Goal: Task Accomplishment & Management: Manage account settings

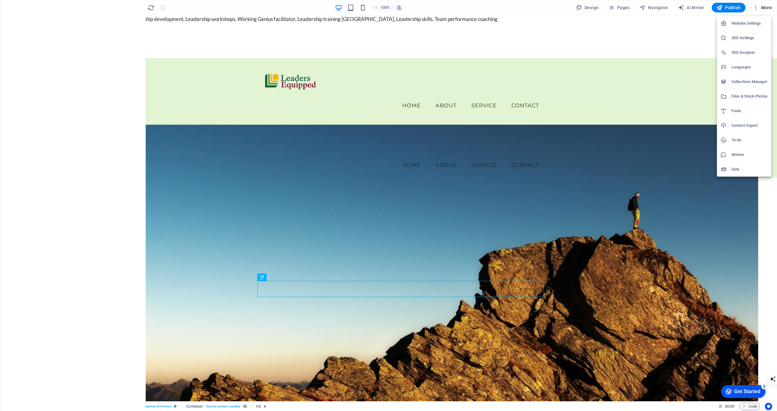
click at [758, 24] on h6 "Website Settings" at bounding box center [750, 23] width 36 height 7
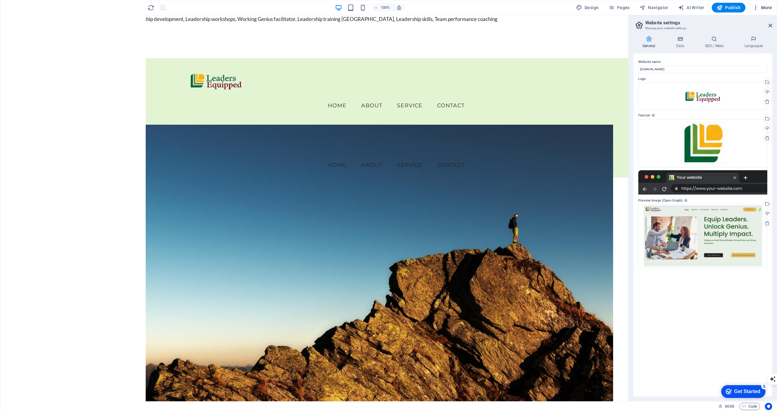
click at [762, 9] on span "More" at bounding box center [762, 8] width 19 height 6
click at [751, 26] on h6 "Website Settings" at bounding box center [750, 23] width 36 height 7
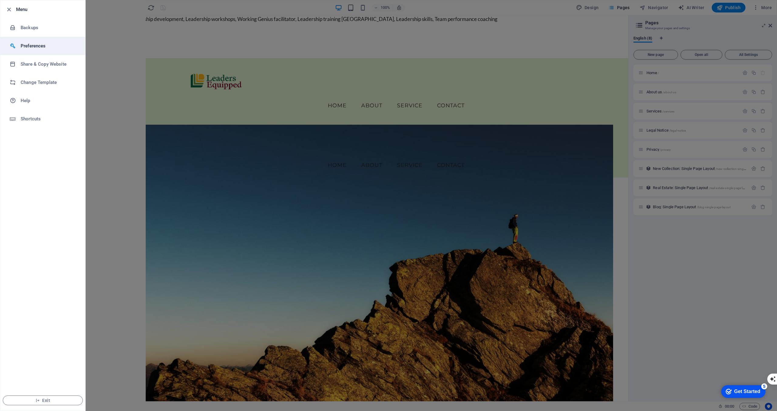
click at [41, 43] on h6 "Preferences" at bounding box center [49, 45] width 56 height 7
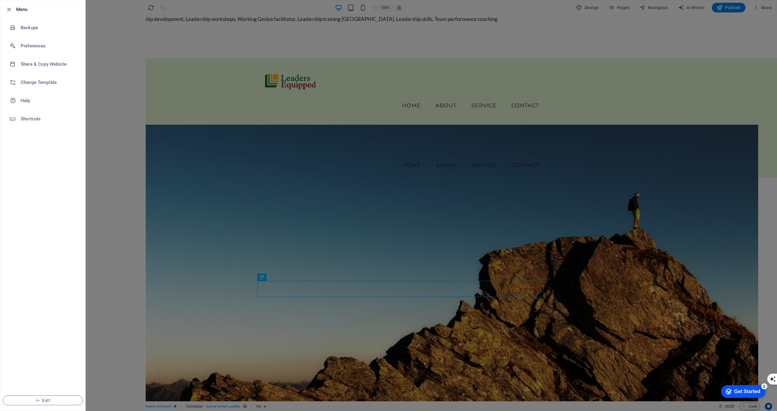
click at [136, 81] on div at bounding box center [388, 205] width 777 height 411
